Goal: Information Seeking & Learning: Learn about a topic

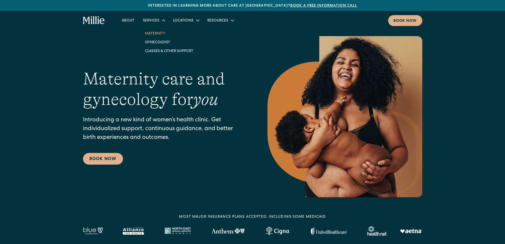
click at [150, 31] on link "Maternity" at bounding box center [169, 33] width 57 height 9
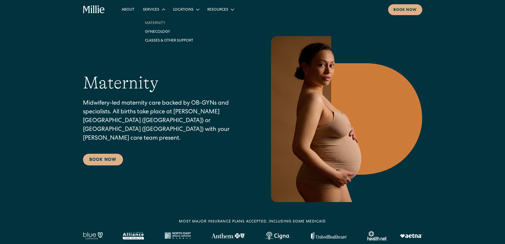
click at [149, 8] on div "Services" at bounding box center [151, 10] width 16 height 6
click at [154, 29] on link "Gynecology" at bounding box center [169, 31] width 57 height 9
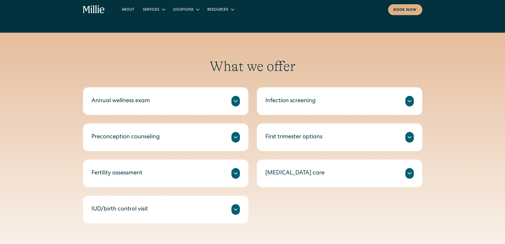
scroll to position [212, 0]
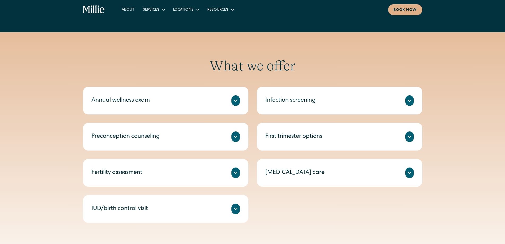
click at [233, 174] on icon at bounding box center [236, 172] width 6 height 6
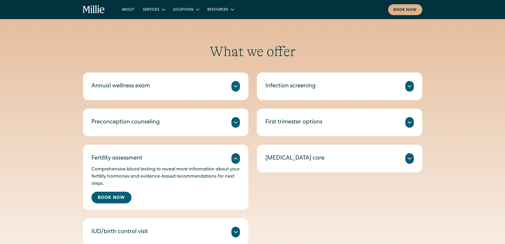
scroll to position [265, 0]
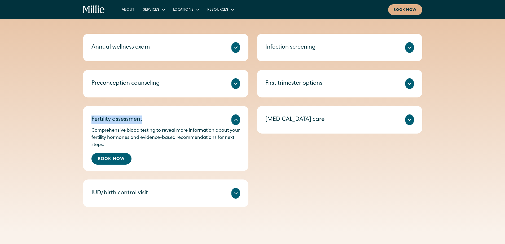
drag, startPoint x: 147, startPoint y: 119, endPoint x: 93, endPoint y: 119, distance: 54.4
click at [93, 119] on div "Fertility assessment" at bounding box center [166, 119] width 149 height 11
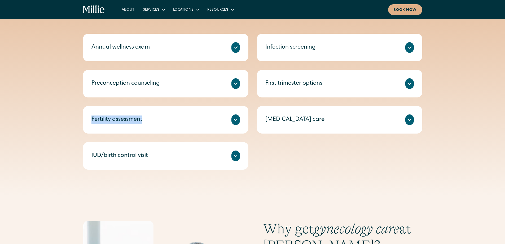
copy div "Fertility assessment"
